Goal: Entertainment & Leisure: Consume media (video, audio)

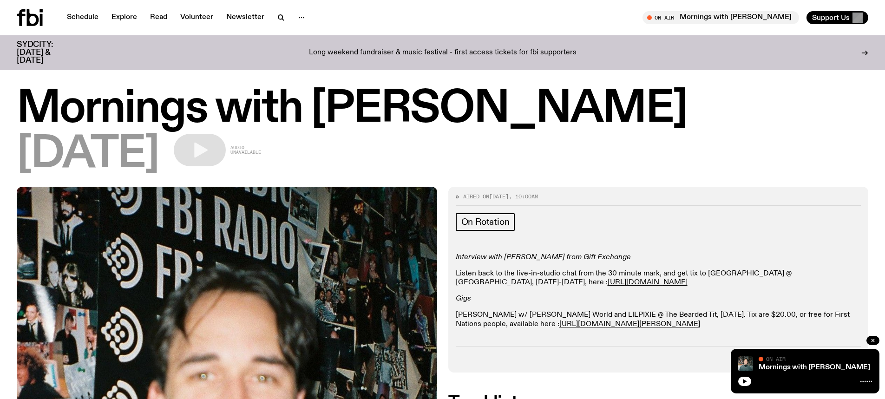
click at [38, 18] on icon at bounding box center [33, 17] width 12 height 17
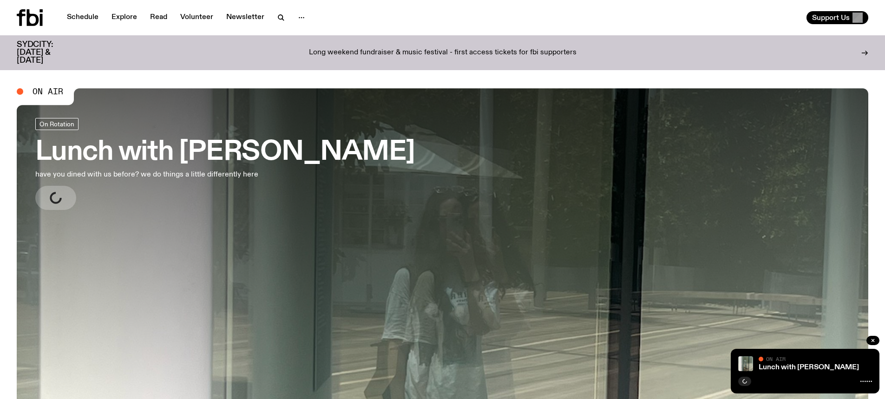
click at [115, 157] on h3 "Lunch with [PERSON_NAME]" at bounding box center [224, 152] width 379 height 26
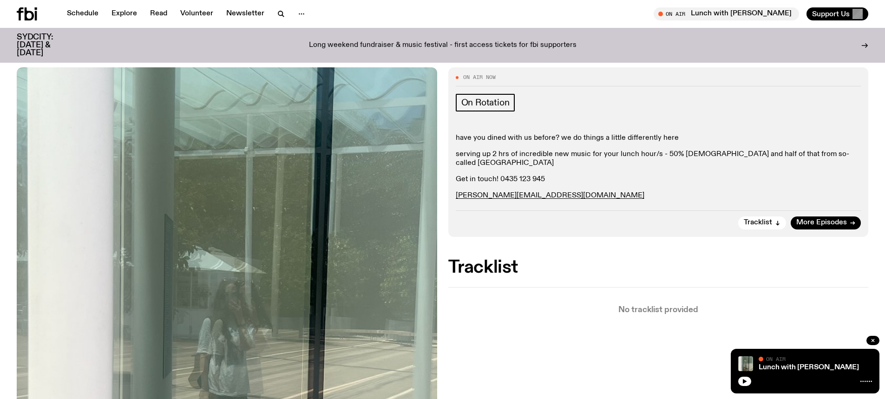
scroll to position [45, 0]
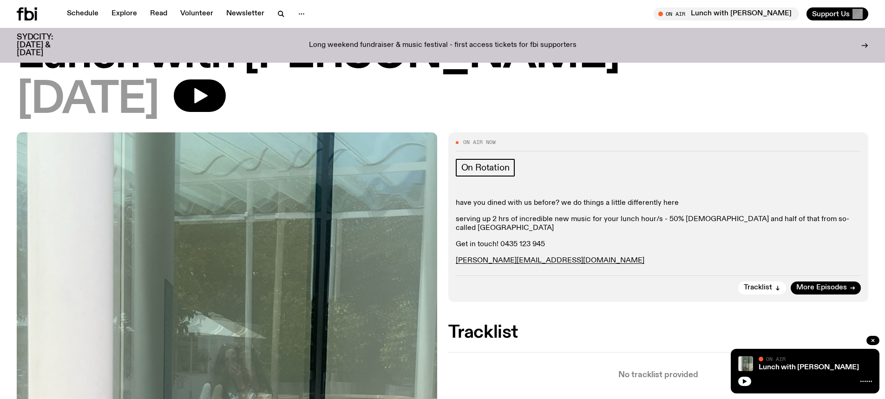
scroll to position [42, 0]
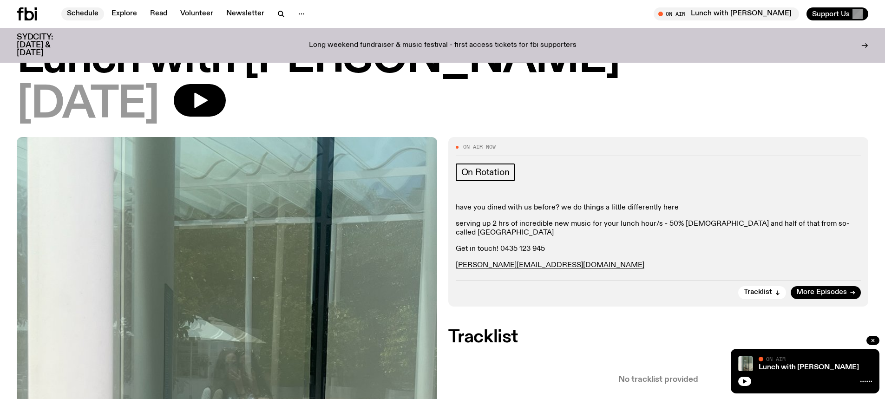
click at [91, 14] on link "Schedule" at bounding box center [82, 13] width 43 height 13
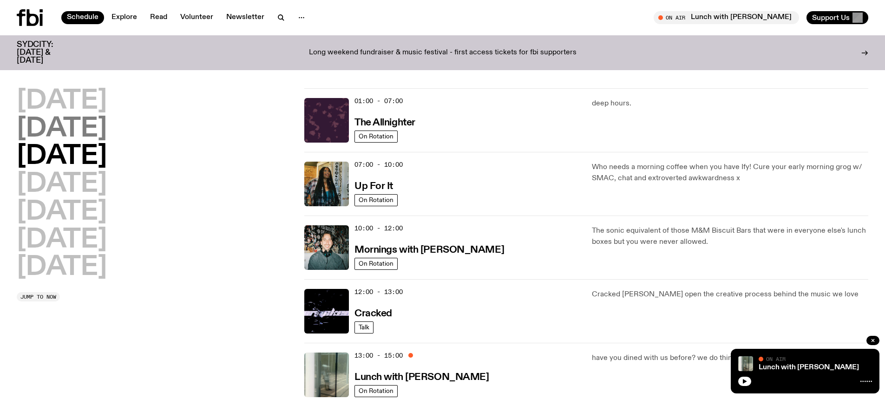
click at [82, 135] on h2 "Tuesday" at bounding box center [62, 129] width 90 height 26
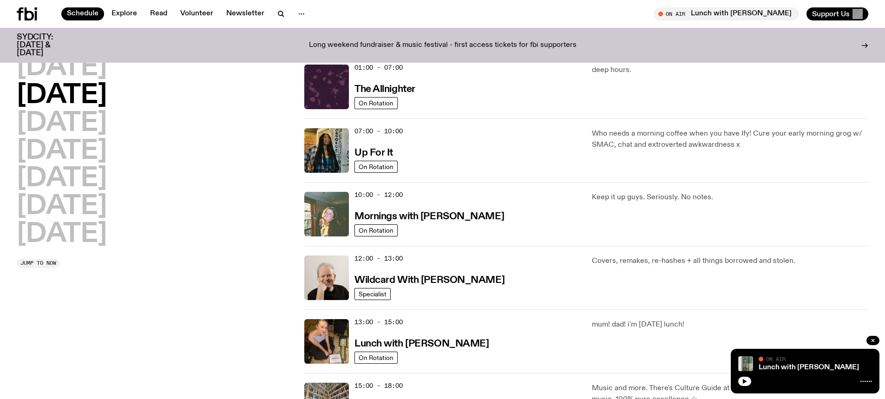
scroll to position [72, 0]
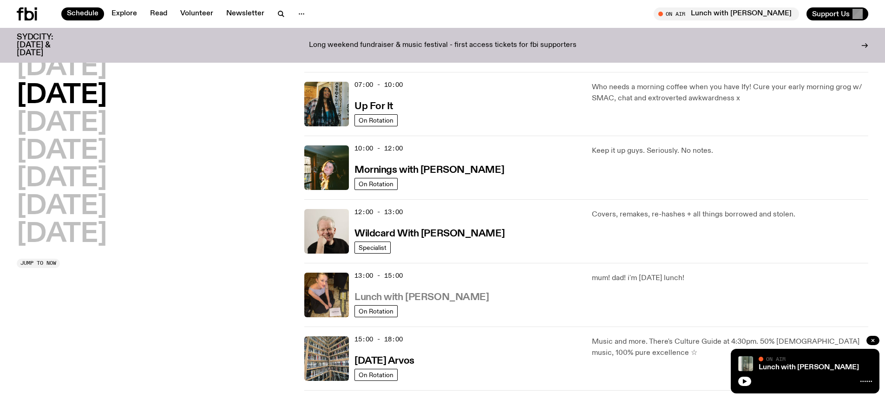
click at [441, 300] on h3 "Lunch with Sabine Lee Cook" at bounding box center [421, 298] width 134 height 10
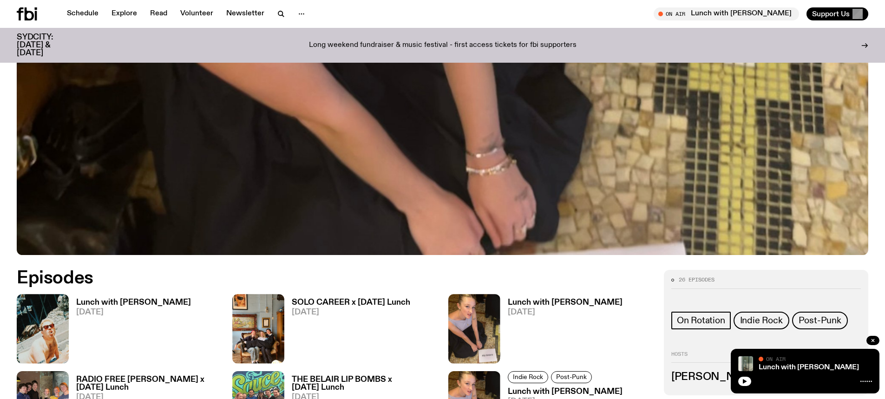
scroll to position [458, 0]
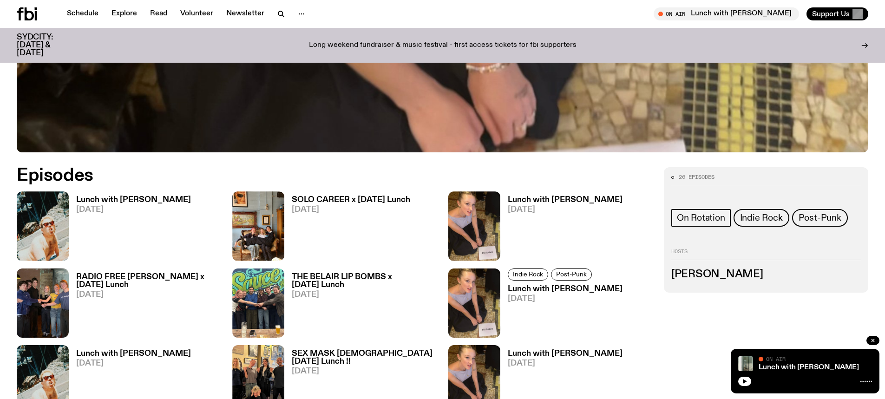
click at [21, 15] on icon at bounding box center [27, 13] width 20 height 13
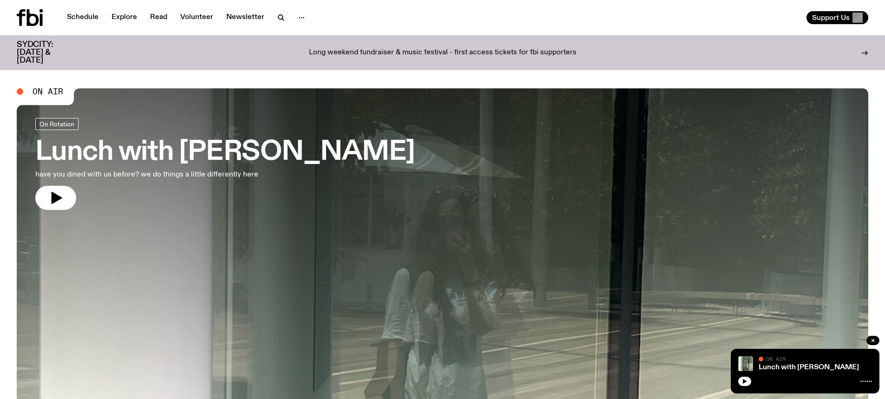
click at [114, 155] on h3 "Lunch with [PERSON_NAME]" at bounding box center [224, 152] width 379 height 26
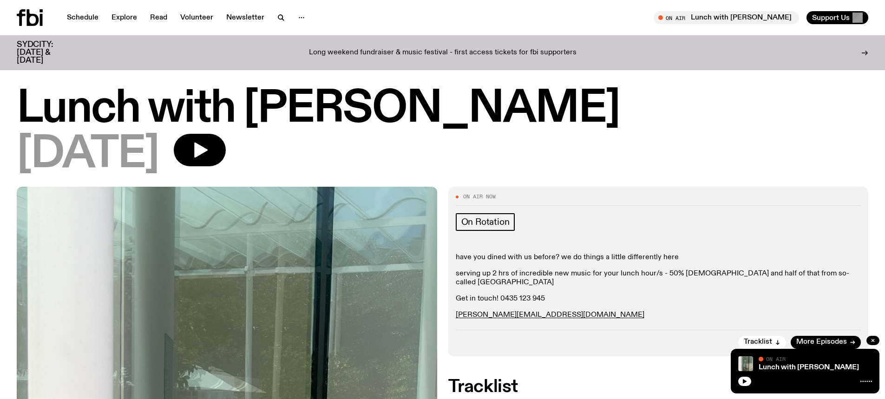
click at [31, 10] on icon at bounding box center [30, 17] width 26 height 17
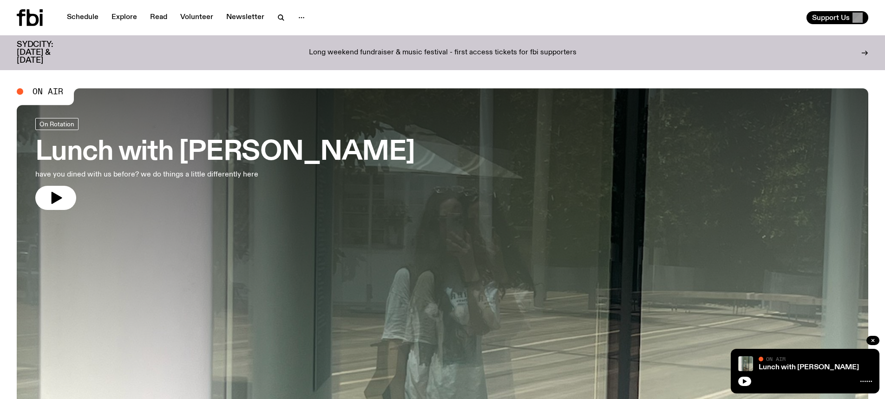
click at [131, 144] on h3 "Lunch with [PERSON_NAME]" at bounding box center [224, 152] width 379 height 26
